Goal: Check status: Check status

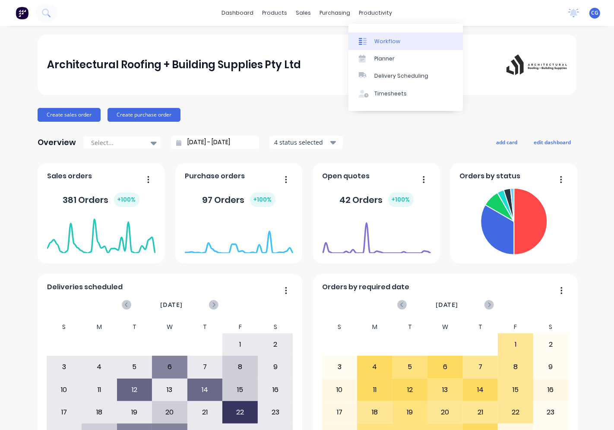
click at [363, 42] on icon at bounding box center [364, 41] width 3 height 7
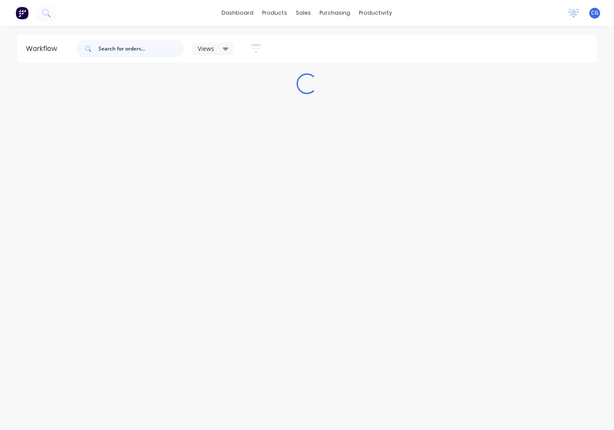
click at [156, 49] on input "text" at bounding box center [140, 48] width 85 height 17
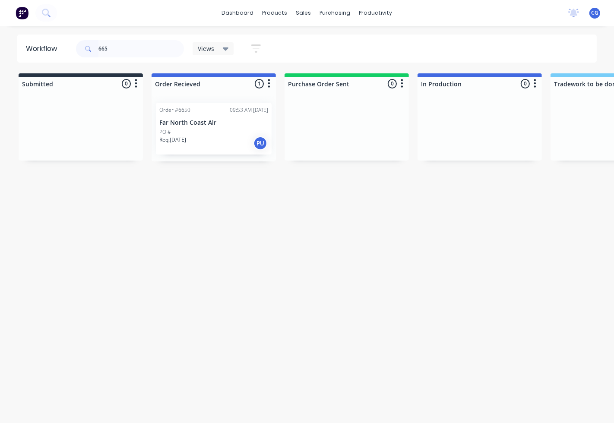
click at [201, 119] on p "Far North Coast Air" at bounding box center [213, 122] width 109 height 7
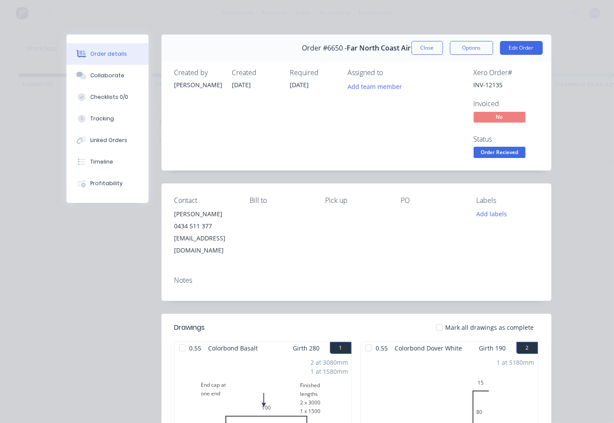
drag, startPoint x: 441, startPoint y: 307, endPoint x: 441, endPoint y: 317, distance: 9.5
click at [441, 314] on header "Drawings Mark all drawings as complete" at bounding box center [356, 328] width 390 height 28
drag, startPoint x: 441, startPoint y: 317, endPoint x: 485, endPoint y: 243, distance: 85.9
click at [441, 319] on div at bounding box center [439, 327] width 17 height 17
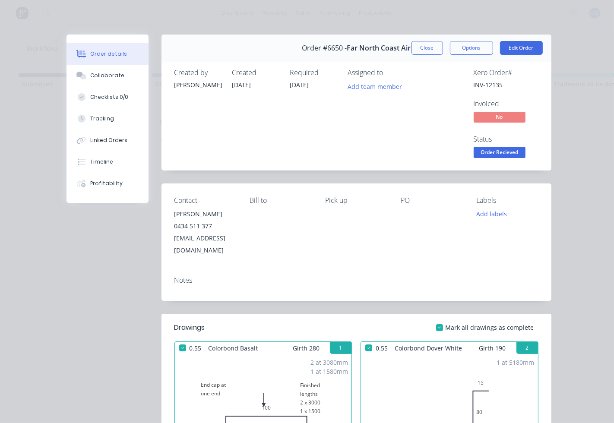
click at [495, 150] on span "Order Recieved" at bounding box center [499, 152] width 52 height 11
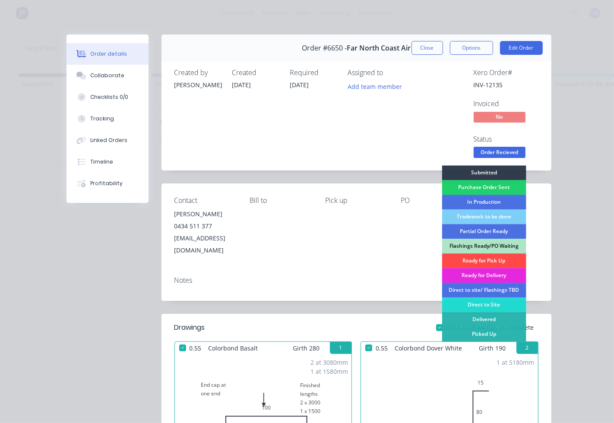
click at [491, 259] on div "Ready for Pick Up" at bounding box center [483, 260] width 84 height 15
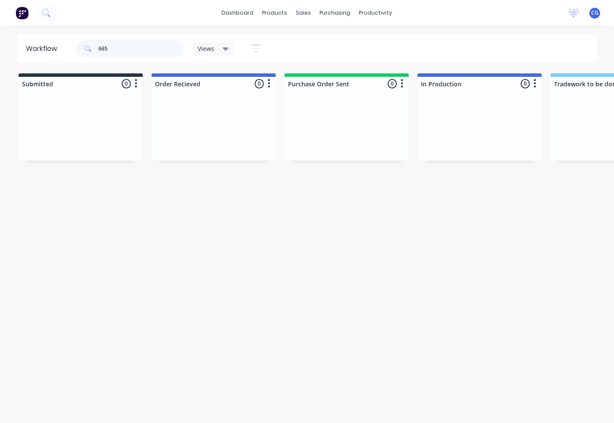
click at [127, 50] on input "665" at bounding box center [140, 48] width 85 height 17
type input "6"
type input "6693"
click at [216, 119] on p "Bespoke Constructions" at bounding box center [213, 122] width 109 height 7
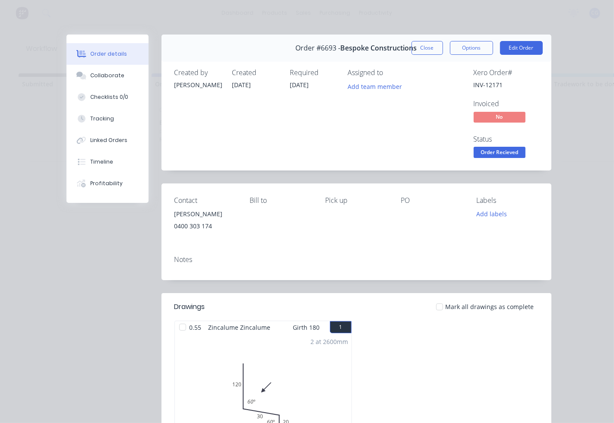
click at [440, 311] on div at bounding box center [439, 306] width 17 height 17
click at [504, 153] on span "Order Recieved" at bounding box center [499, 152] width 52 height 11
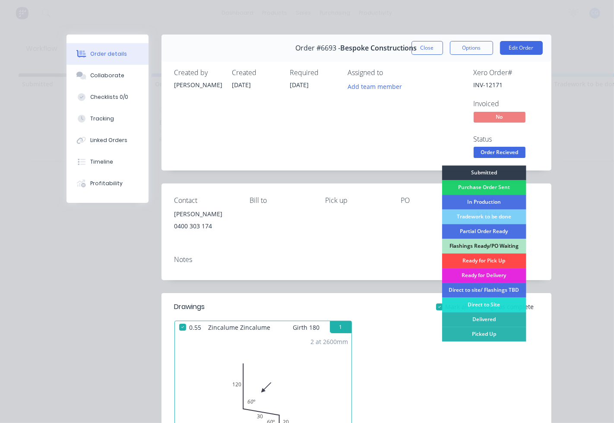
click at [482, 255] on div "Ready for Pick Up" at bounding box center [483, 260] width 84 height 15
